Goal: Transaction & Acquisition: Download file/media

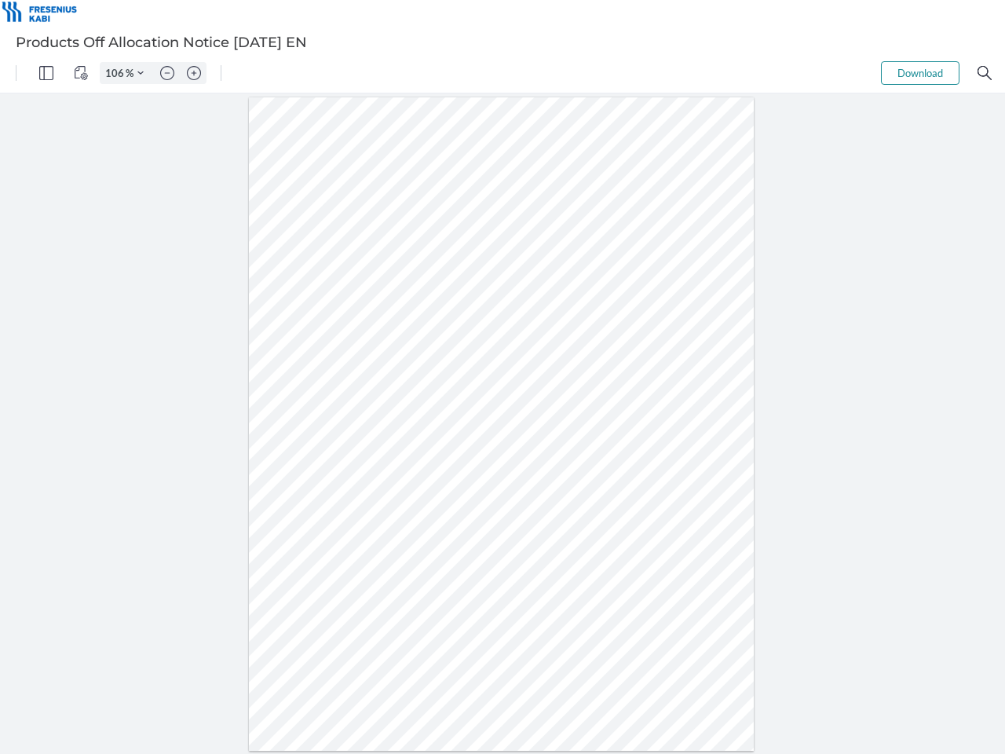
click at [46, 73] on img "Panel" at bounding box center [46, 73] width 14 height 14
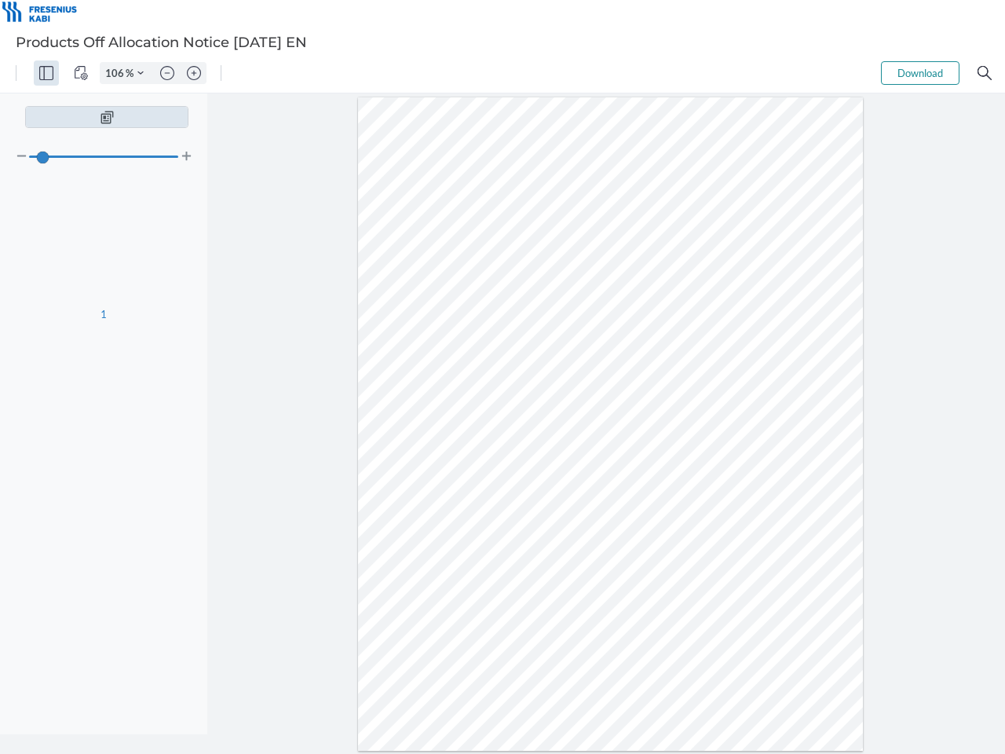
click at [81, 73] on img "View Controls" at bounding box center [81, 73] width 14 height 14
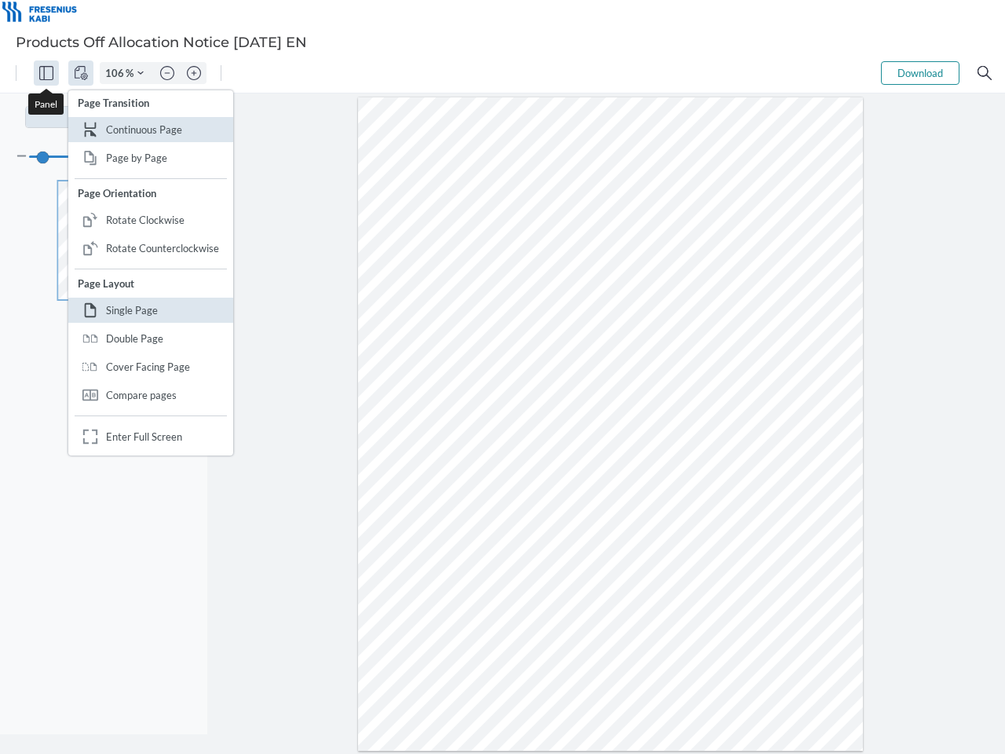
click at [117, 73] on input "106" at bounding box center [113, 73] width 25 height 14
click at [141, 73] on img "Zoom Controls" at bounding box center [140, 73] width 6 height 6
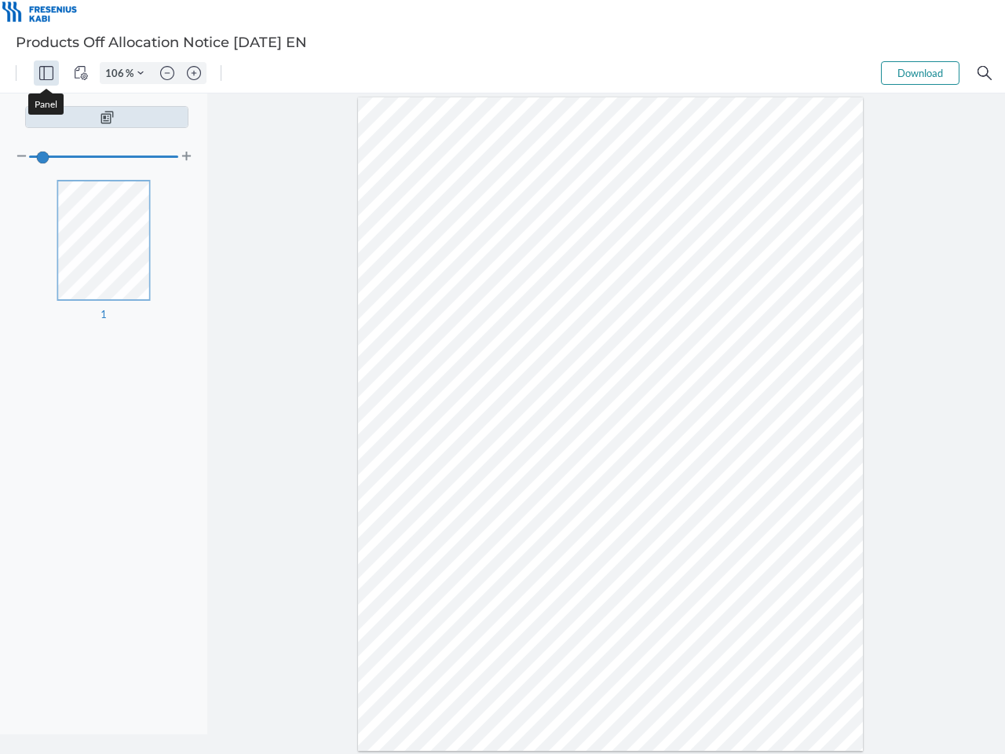
click at [167, 73] on img "Zoom out" at bounding box center [167, 73] width 14 height 14
click at [194, 73] on img "Zoom in" at bounding box center [194, 73] width 14 height 14
type input "106"
click at [921, 73] on button "Download" at bounding box center [920, 73] width 79 height 24
click at [985, 73] on img "Search" at bounding box center [985, 73] width 14 height 14
